Goal: Navigation & Orientation: Find specific page/section

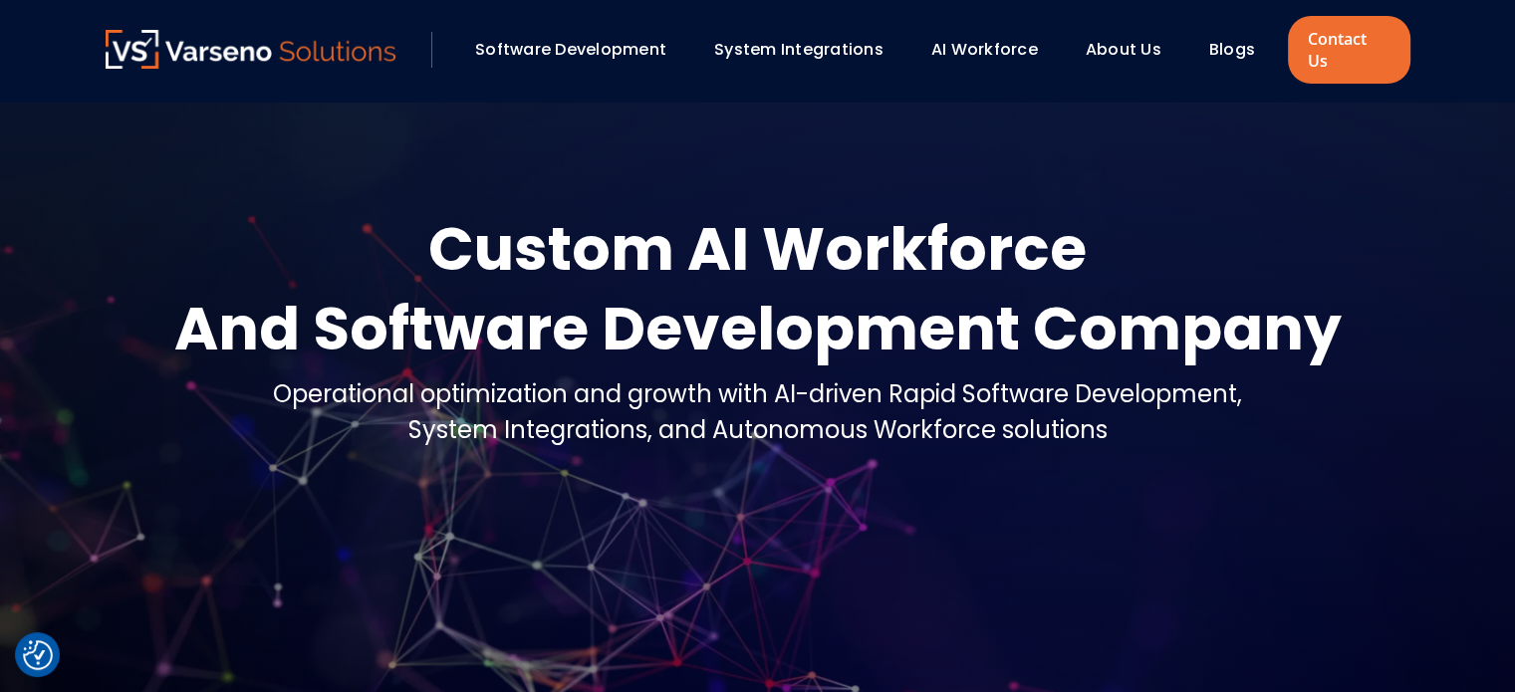
click at [1008, 38] on link "AI Workforce" at bounding box center [984, 49] width 107 height 23
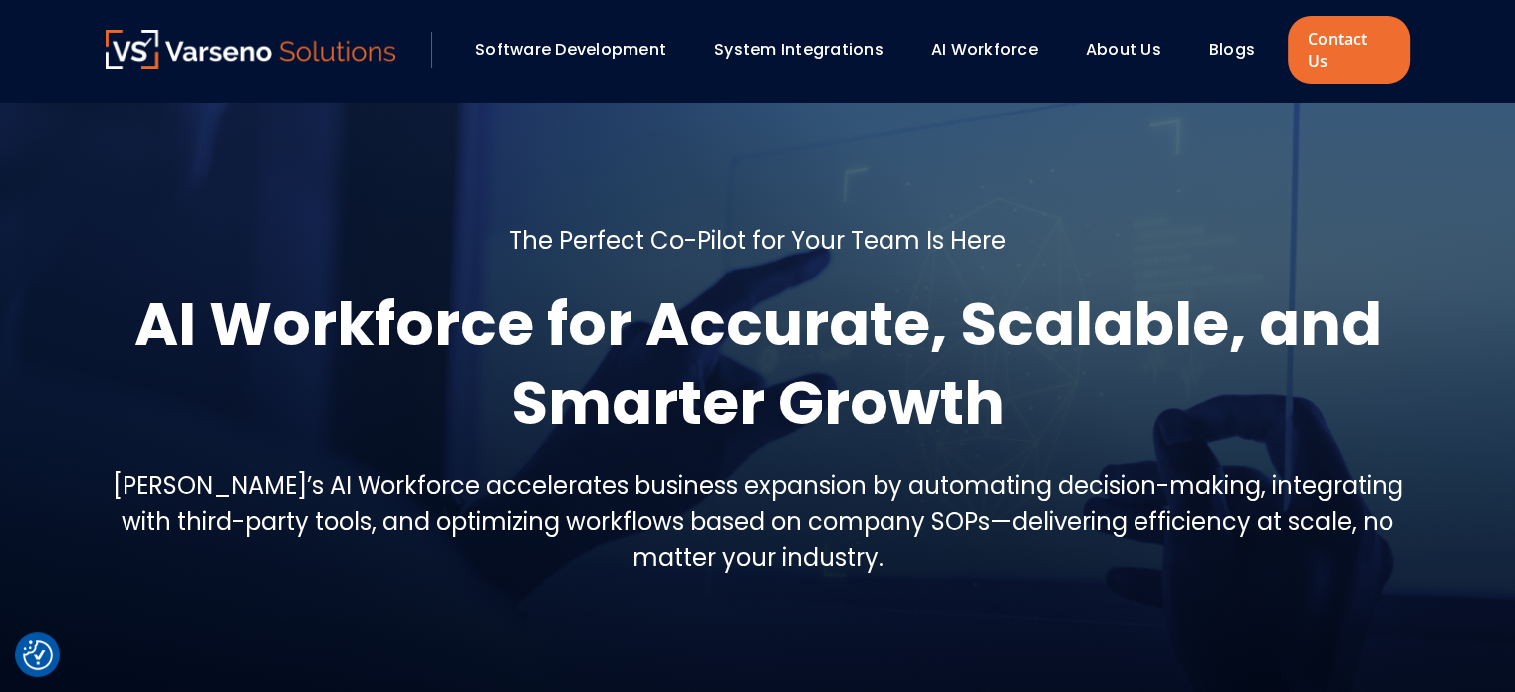
click at [986, 39] on link "AI Workforce" at bounding box center [984, 49] width 107 height 23
click at [995, 43] on link "AI Workforce" at bounding box center [984, 49] width 107 height 23
click at [985, 38] on link "AI Workforce" at bounding box center [984, 49] width 107 height 23
click at [549, 38] on link "Software Development" at bounding box center [570, 49] width 191 height 23
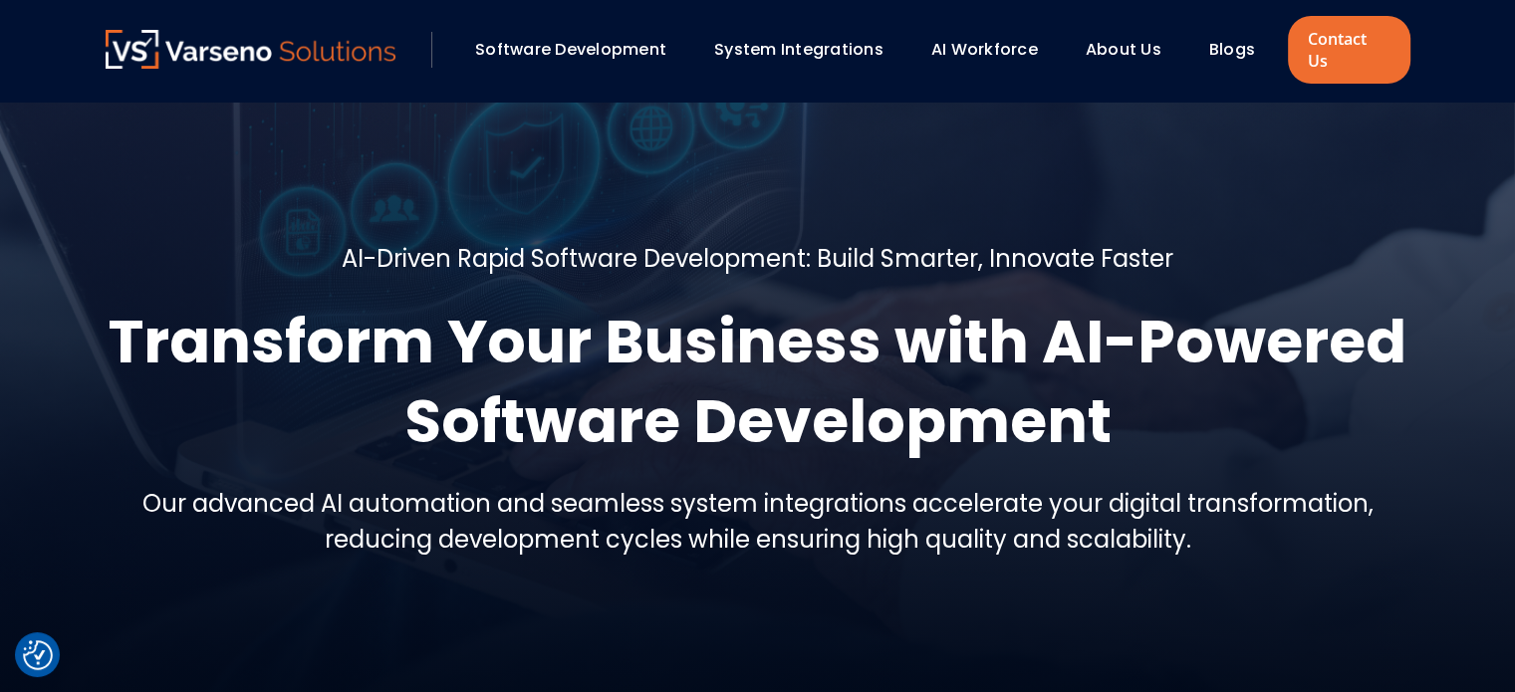
click at [961, 40] on link "AI Workforce" at bounding box center [984, 49] width 107 height 23
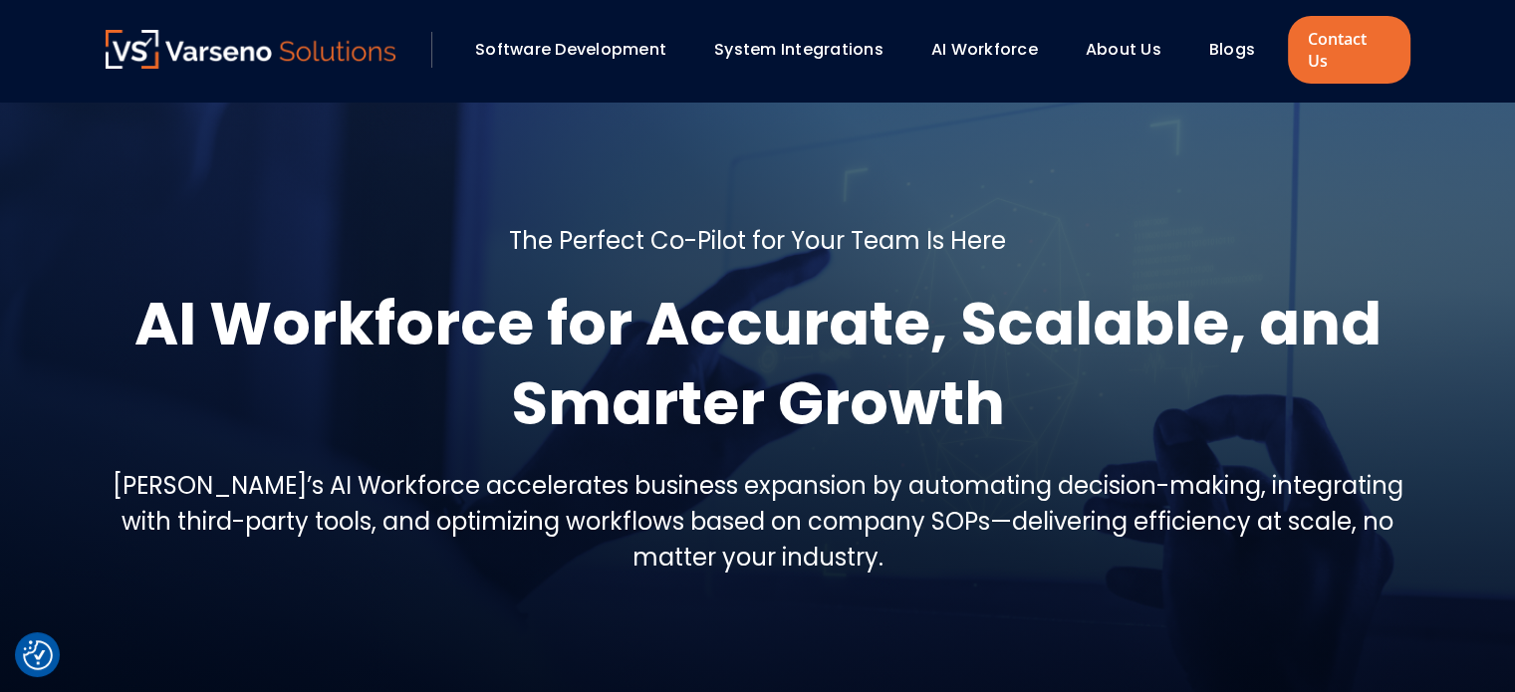
click at [984, 38] on link "AI Workforce" at bounding box center [984, 49] width 107 height 23
click at [964, 44] on link "AI Workforce" at bounding box center [984, 49] width 107 height 23
